Goal: Feedback & Contribution: Contribute content

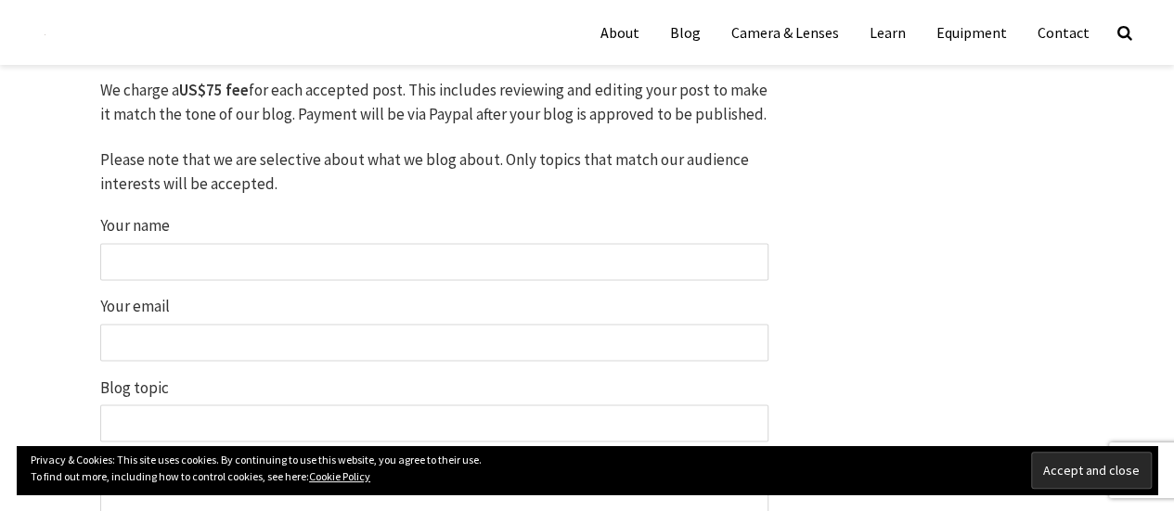
scroll to position [1437, 0]
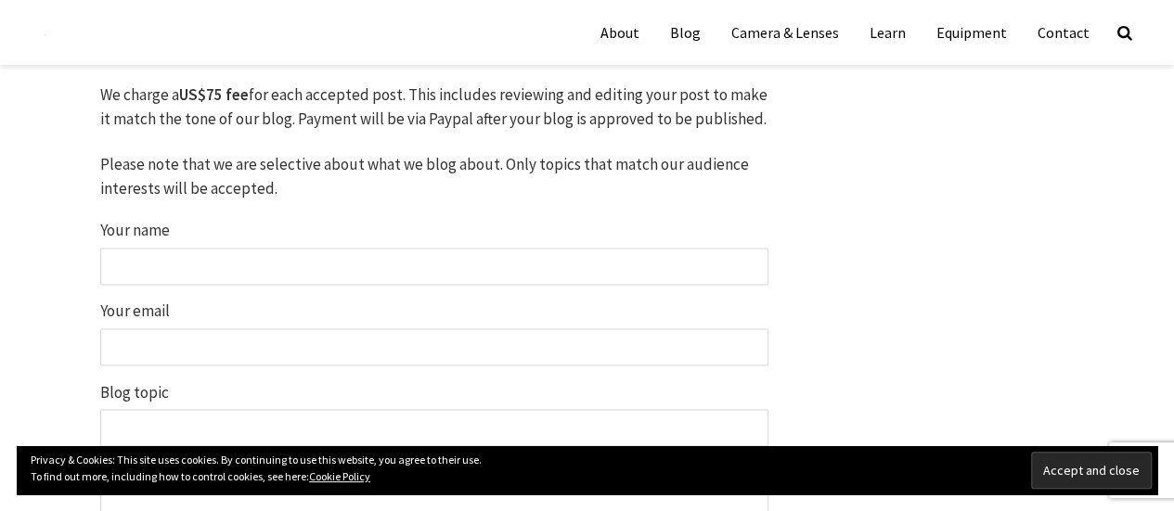
click at [296, 283] on input "Your name" at bounding box center [434, 266] width 668 height 37
type input "Geetha"
type input "geetha@linkafella.com"
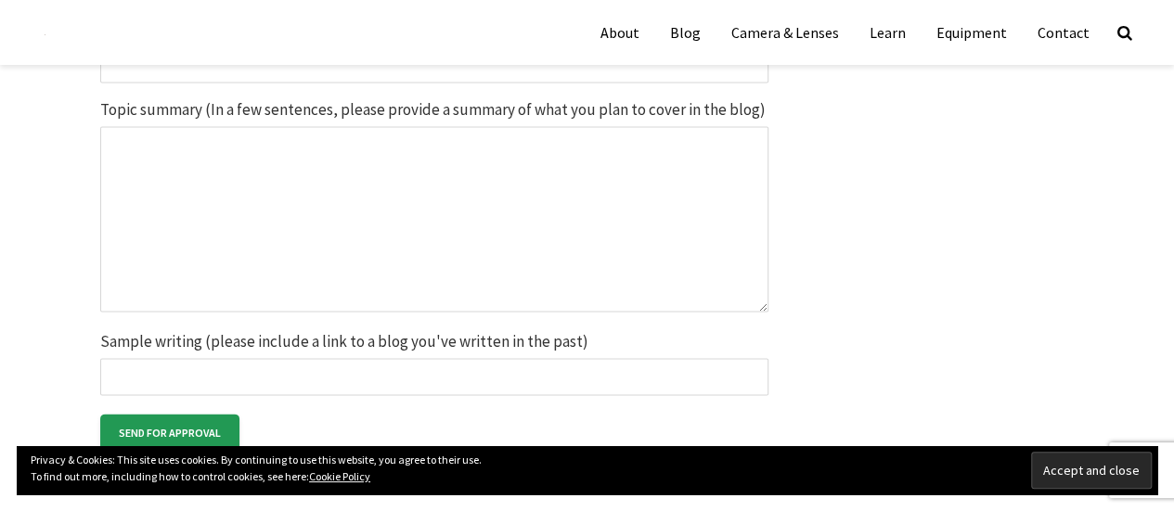
scroll to position [1760, 0]
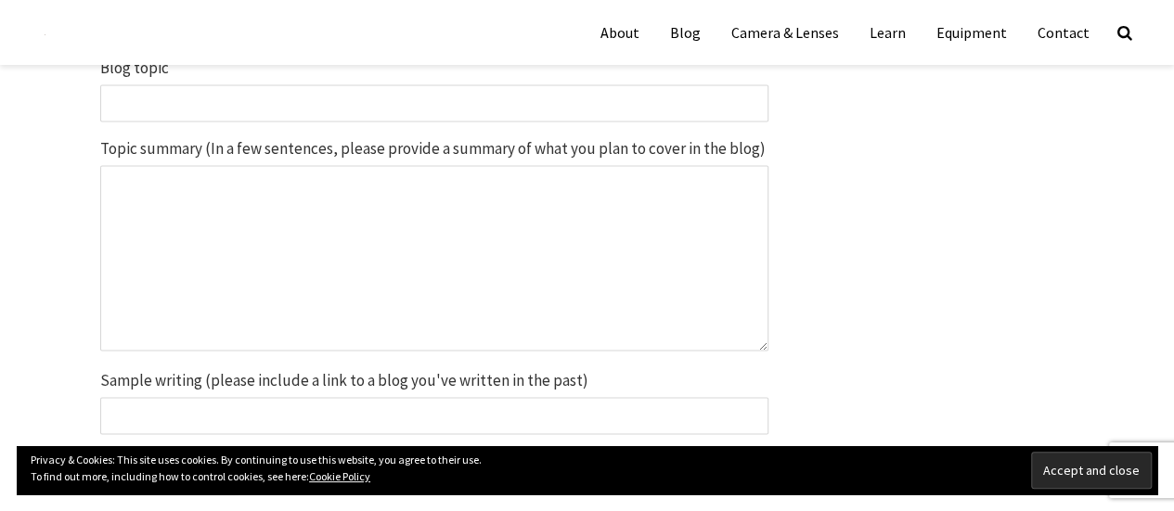
click at [200, 109] on input "Blog topic" at bounding box center [434, 103] width 668 height 37
type input "jewellary"
click at [255, 220] on textarea "Topic summary (In a few sentences, please provide a summary of what you plan to…" at bounding box center [434, 259] width 668 height 186
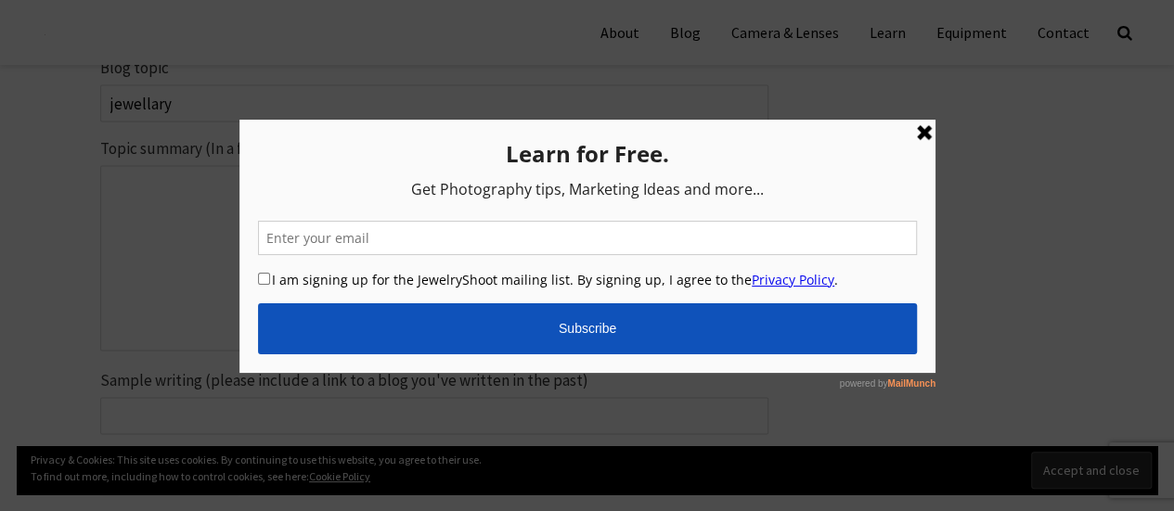
click at [923, 135] on link at bounding box center [923, 132] width 22 height 22
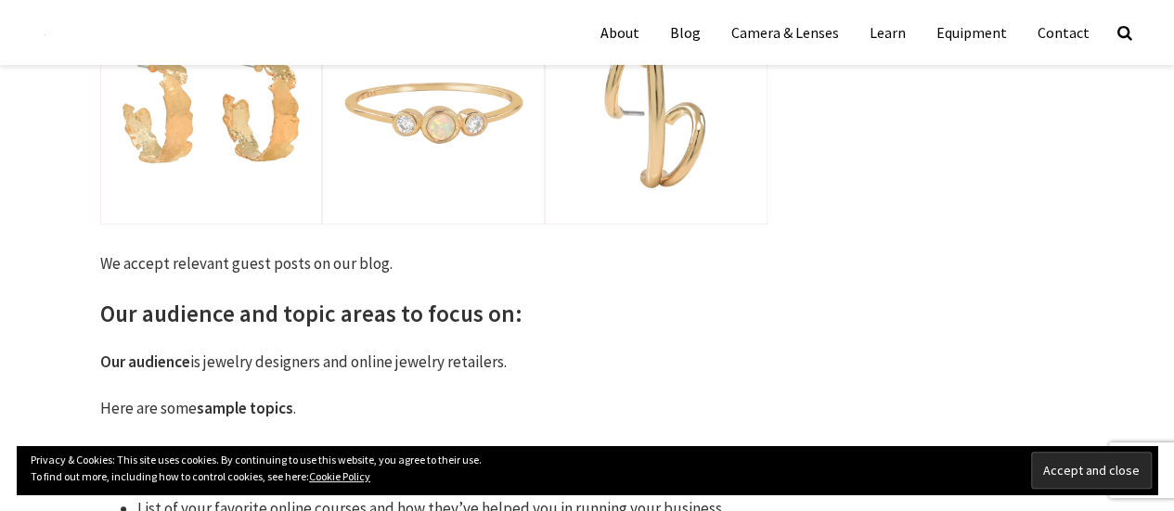
scroll to position [0, 0]
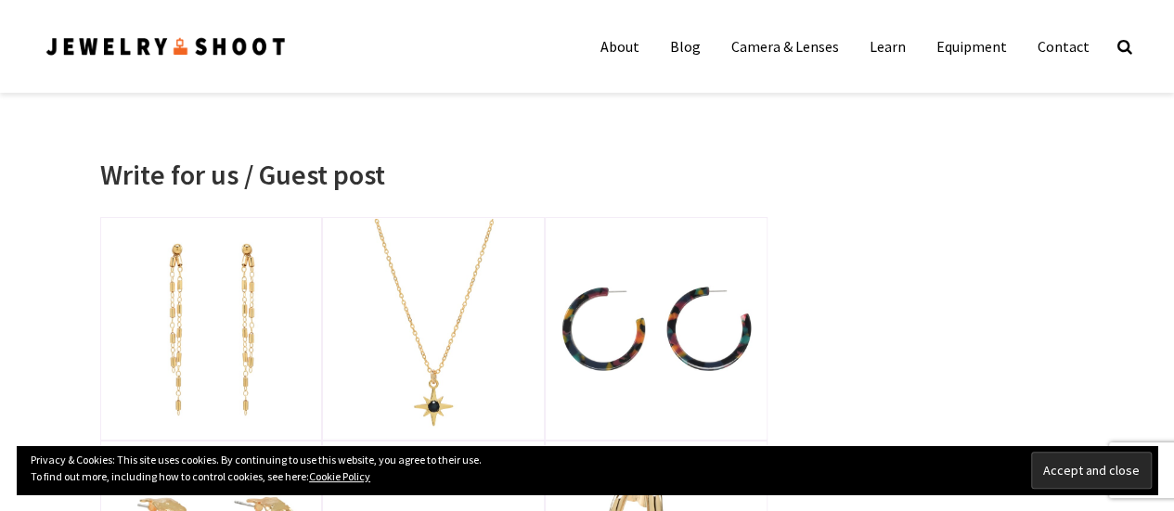
click at [233, 48] on img at bounding box center [166, 46] width 243 height 25
